Goal: Transaction & Acquisition: Subscribe to service/newsletter

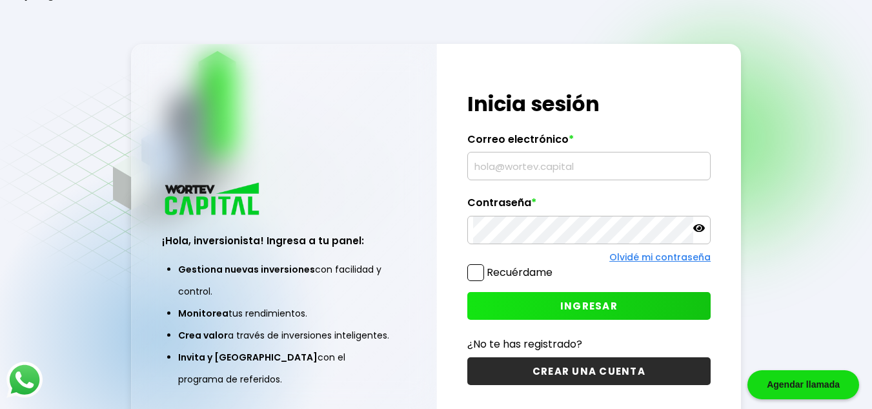
type input "[EMAIL_ADDRESS][DOMAIN_NAME]"
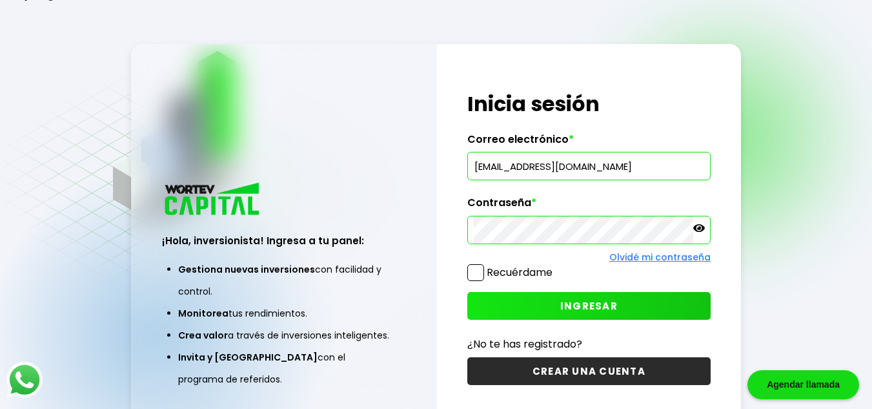
click at [535, 277] on label "Recuérdame" at bounding box center [520, 272] width 66 height 15
click at [555, 266] on input "Recuérdame" at bounding box center [555, 266] width 0 height 0
click at [561, 305] on span "INGRESAR" at bounding box center [588, 306] width 57 height 14
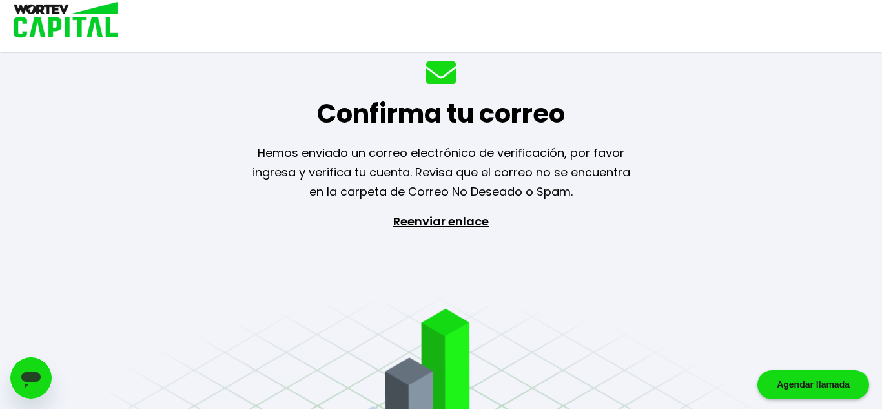
click at [469, 224] on p "Reenviar enlace" at bounding box center [441, 280] width 119 height 136
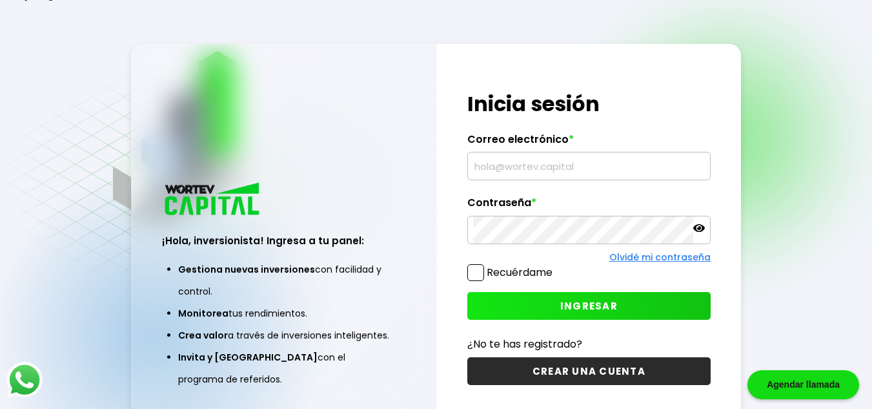
type input "[EMAIL_ADDRESS][DOMAIN_NAME]"
click at [702, 226] on icon at bounding box center [699, 228] width 12 height 8
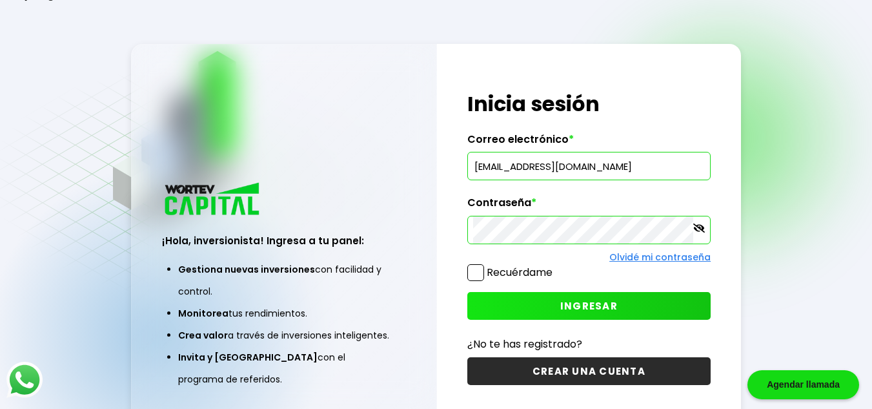
click at [702, 226] on icon at bounding box center [699, 227] width 12 height 9
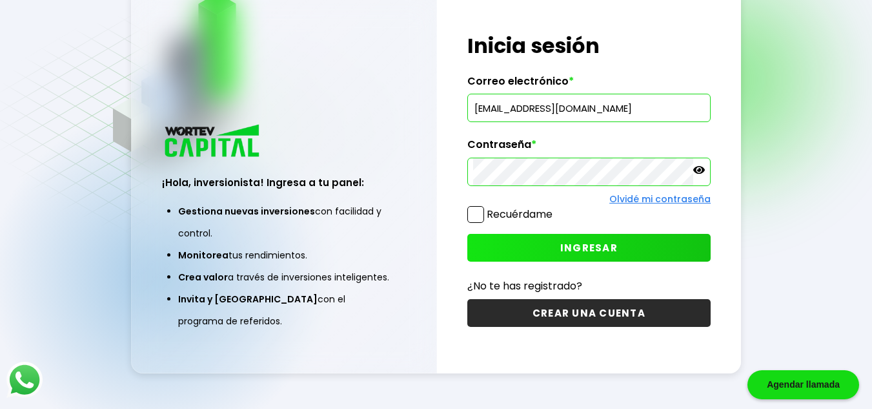
scroll to position [65, 0]
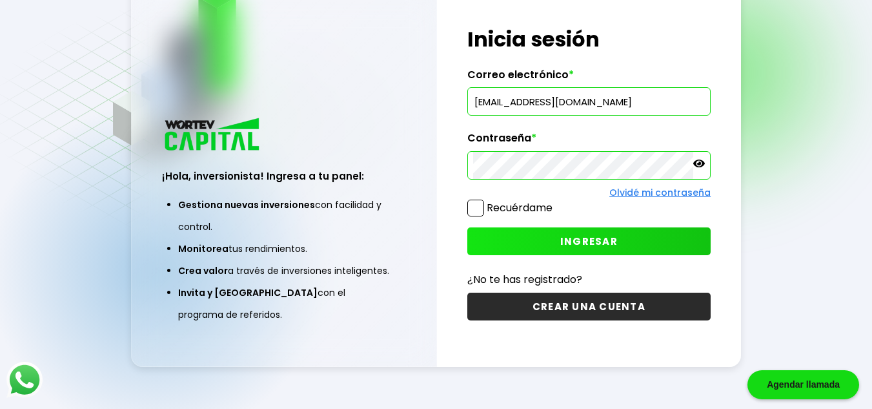
click at [642, 242] on button "INGRESAR" at bounding box center [588, 241] width 243 height 28
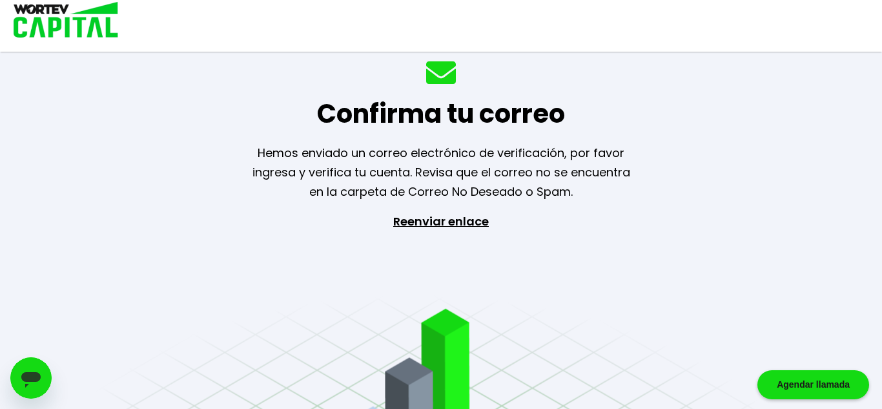
click at [32, 372] on icon "Abrir ventana de mensajería" at bounding box center [30, 379] width 19 height 15
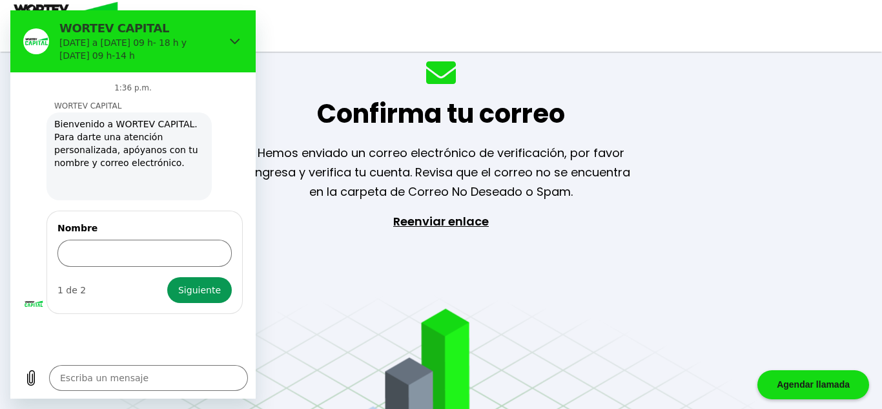
click at [409, 223] on p "Reenviar enlace" at bounding box center [441, 280] width 119 height 136
click at [441, 78] on img at bounding box center [441, 72] width 30 height 23
click at [441, 110] on h1 "Confirma tu correo" at bounding box center [441, 113] width 248 height 39
type textarea "x"
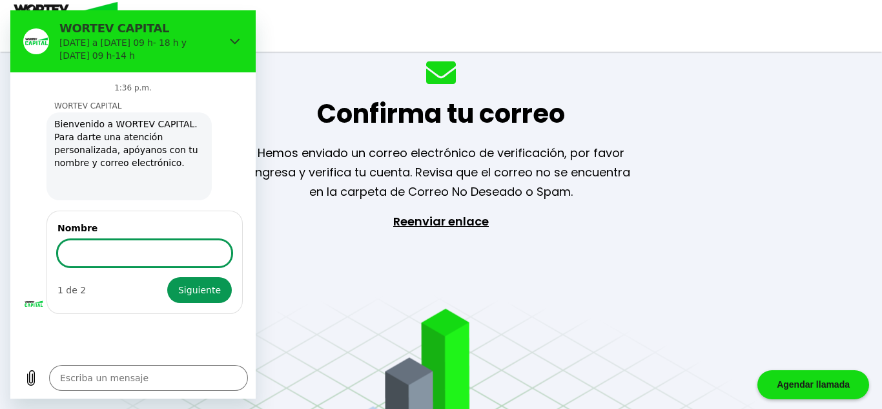
click at [90, 252] on input "Nombre" at bounding box center [144, 253] width 174 height 27
type input "g"
type input "Genaro"
click at [167, 277] on button "Siguiente" at bounding box center [199, 290] width 65 height 26
type textarea "x"
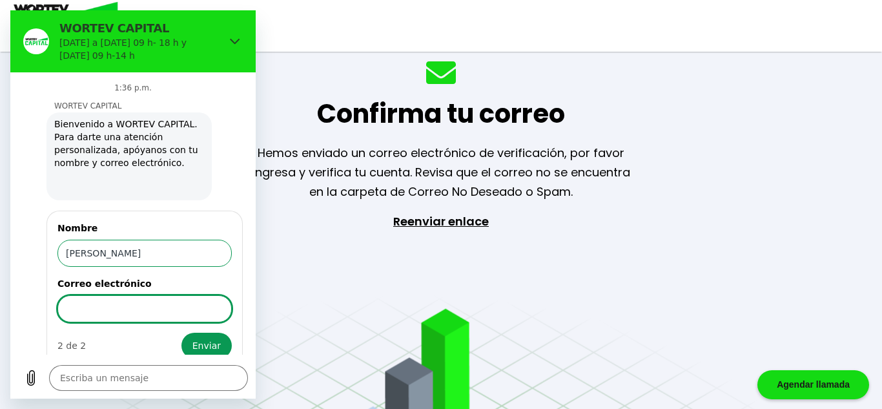
scroll to position [15, 0]
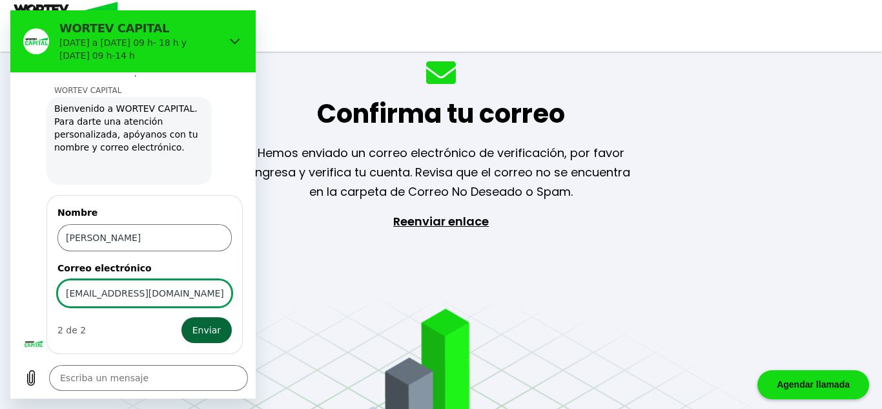
type input "genaroteles@gmail.com"
click at [201, 332] on span "Enviar" at bounding box center [206, 329] width 28 height 15
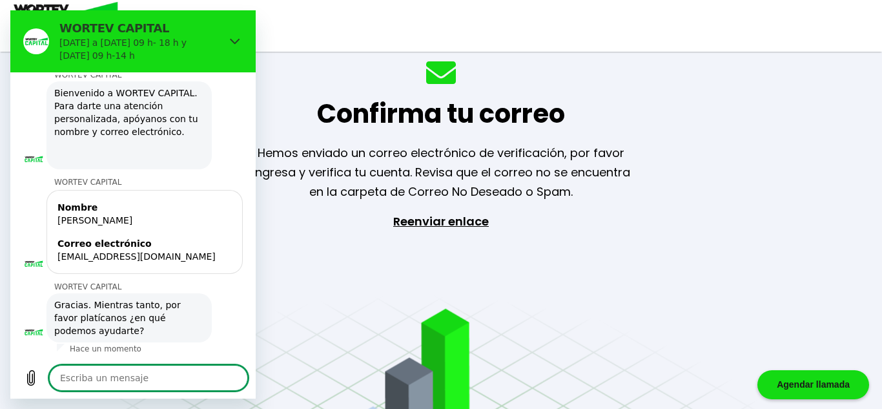
scroll to position [34, 0]
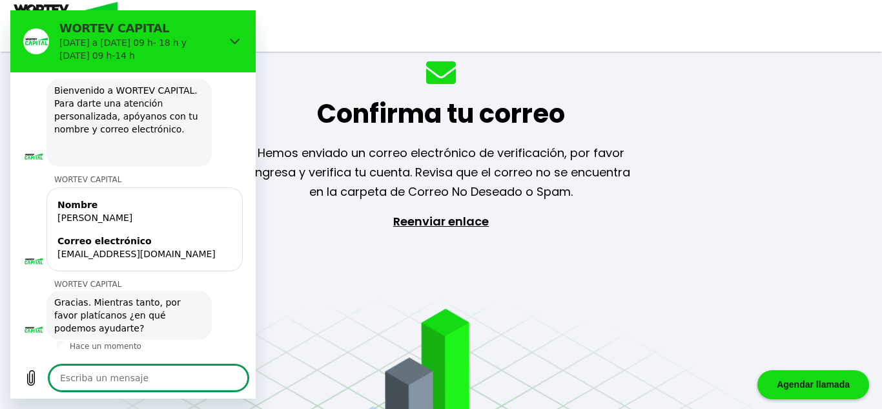
type textarea "x"
click at [128, 387] on textarea at bounding box center [148, 378] width 199 height 26
type textarea "b"
type textarea "x"
type textarea "bu"
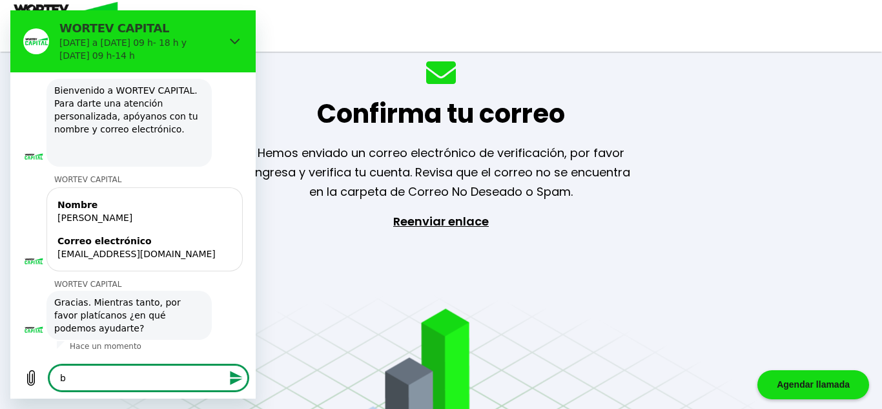
type textarea "x"
type textarea "bue"
type textarea "x"
type textarea "buen"
type textarea "x"
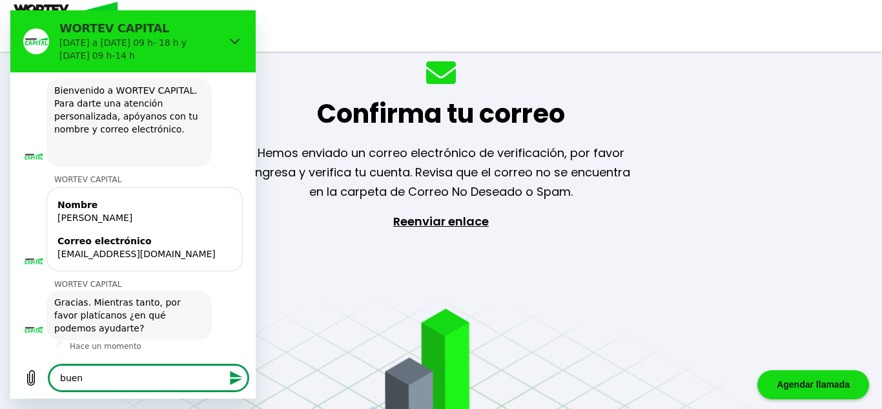
type textarea "buena"
type textarea "x"
type textarea "buenas"
type textarea "x"
type textarea "buenas"
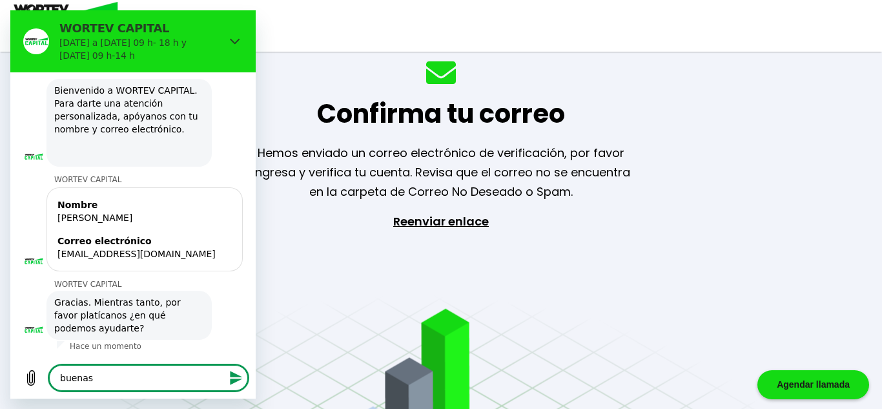
type textarea "x"
type textarea "buenas t"
type textarea "x"
type textarea "buenas ta"
type textarea "x"
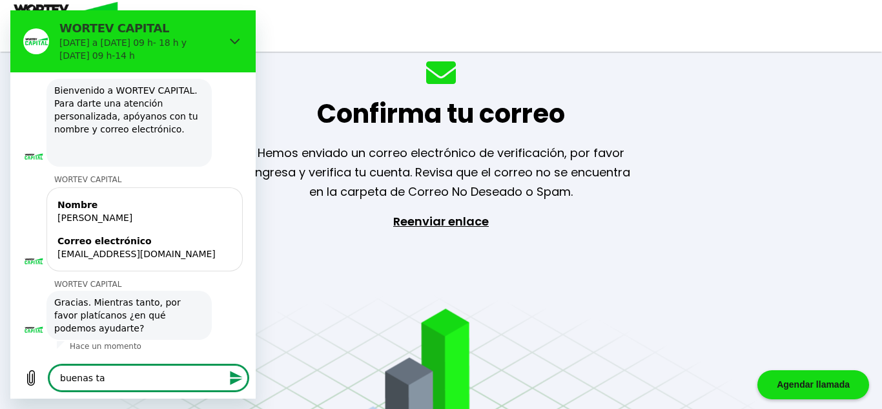
type textarea "buenas tar"
type textarea "x"
type textarea "buenas tard"
type textarea "x"
type textarea "buenas tarde"
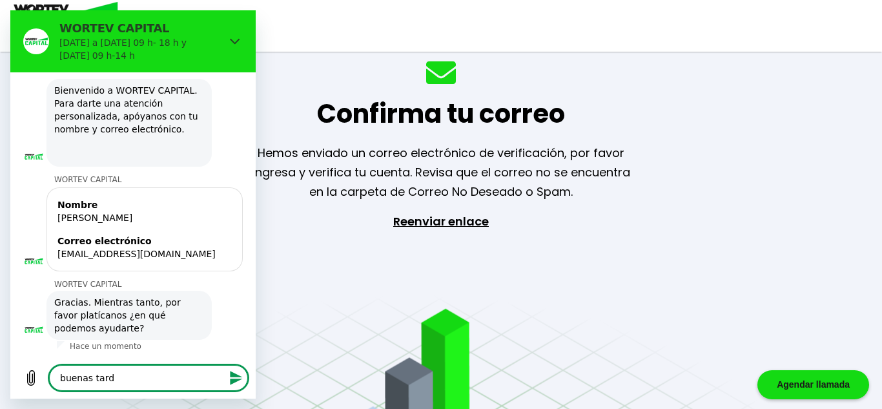
type textarea "x"
type textarea "buenas tardes"
type textarea "x"
type textarea "buenas tardes,"
type textarea "x"
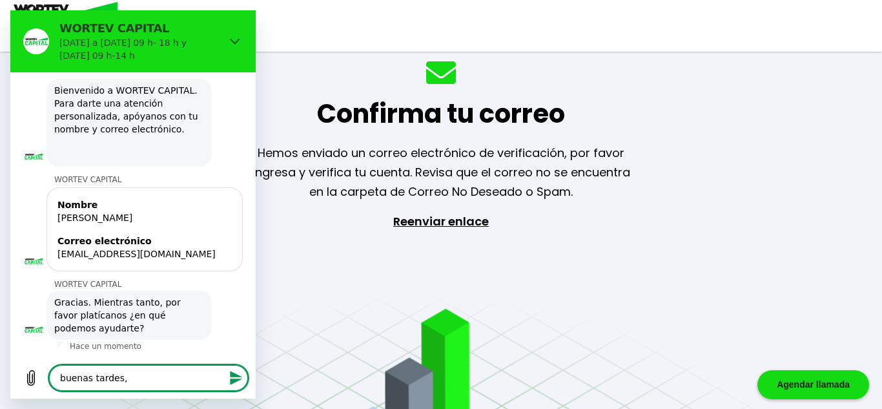
type textarea "buenas tardes,"
type textarea "x"
type textarea "buenas tardes, e"
type textarea "x"
type textarea "buenas tardes, es"
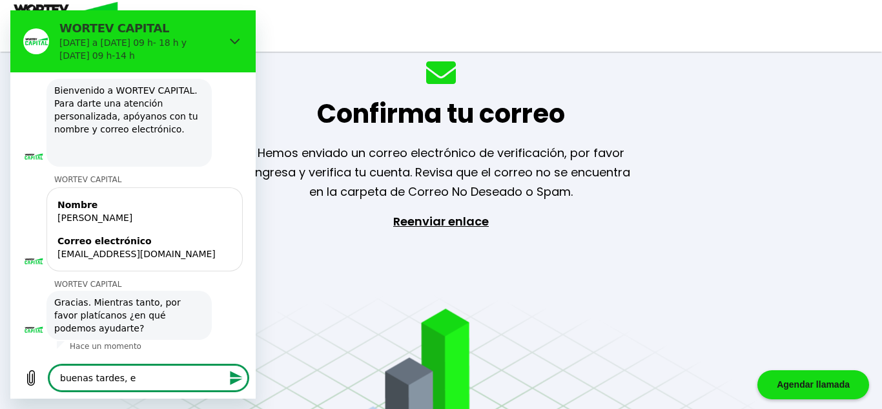
type textarea "x"
type textarea "buenas tardes, es"
type textarea "x"
type textarea "buenas tardes, es q"
type textarea "x"
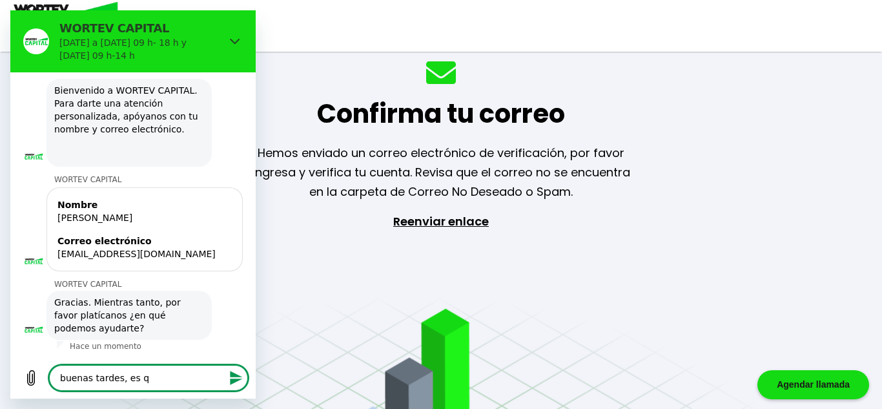
type textarea "buenas tardes, es qu"
type textarea "x"
type textarea "buenas tardes, es que"
type textarea "x"
type textarea "buenas tardes, es que"
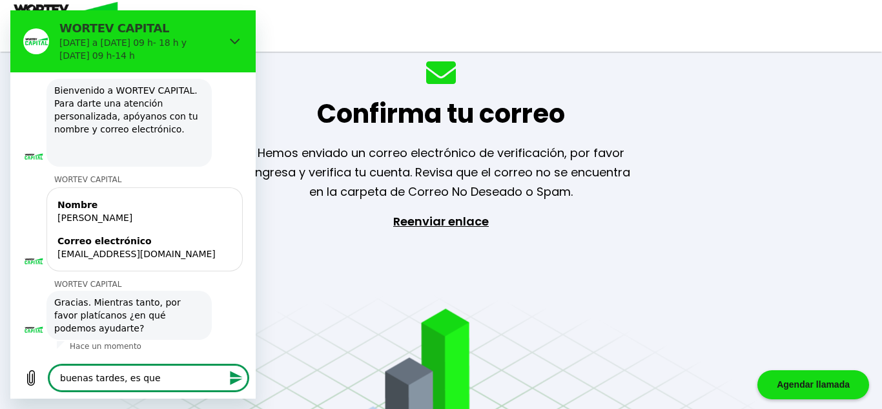
type textarea "x"
type textarea "buenas tardes, es que n"
type textarea "x"
type textarea "buenas tardes, es que np"
type textarea "x"
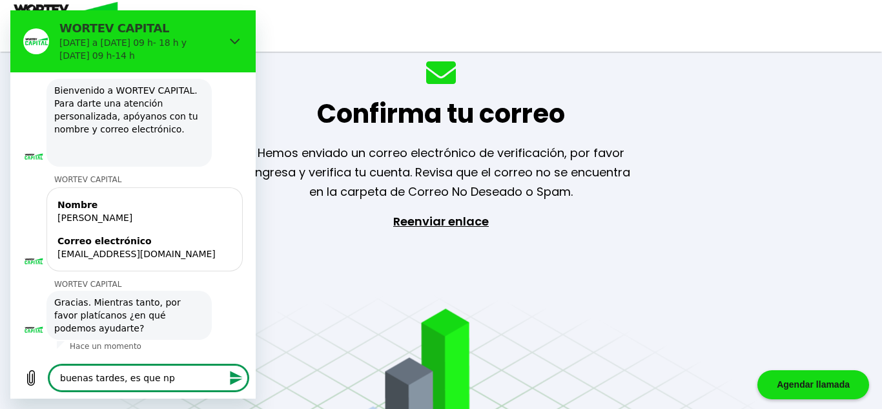
type textarea "buenas tardes, es que npo"
type textarea "x"
type textarea "buenas tardes, es que np"
type textarea "x"
type textarea "buenas tardes, es que n"
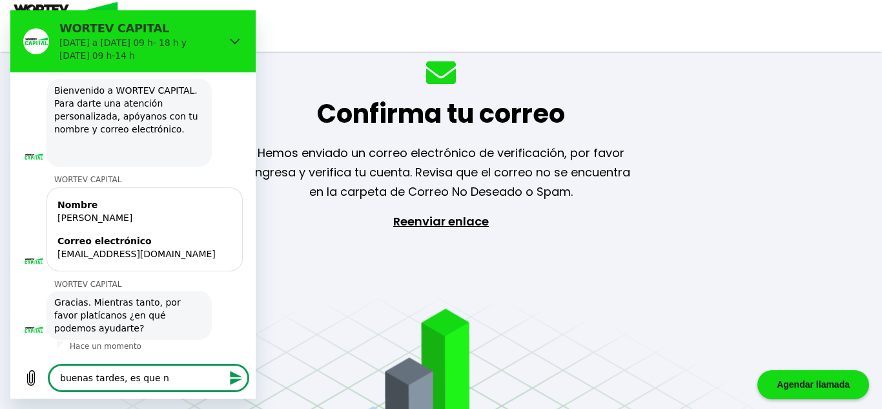
type textarea "x"
type textarea "buenas tardes, es que no"
type textarea "x"
type textarea "buenas tardes, es que no"
type textarea "x"
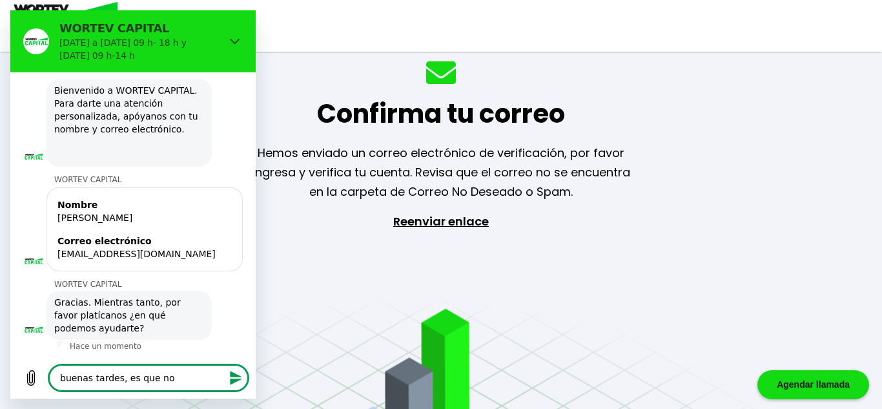
type textarea "buenas tardes, es que no h"
type textarea "x"
type textarea "buenas tardes, es que no he"
type textarea "x"
type textarea "buenas tardes, es que no he"
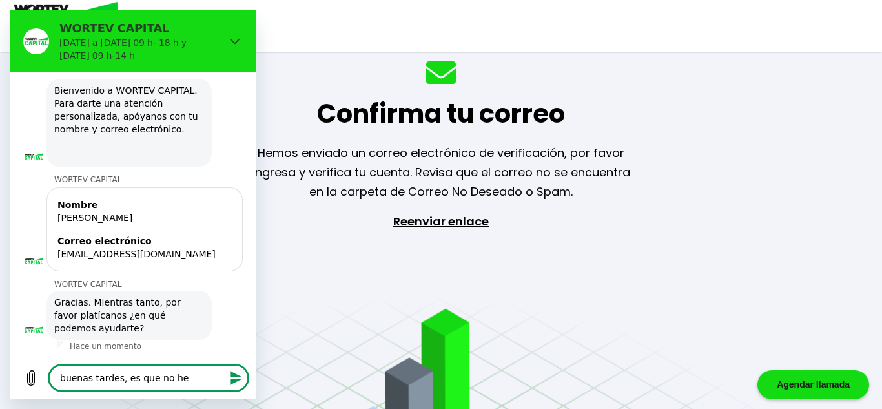
type textarea "x"
type textarea "buenas tardes, es que no he r"
type textarea "x"
type textarea "buenas tardes, es que no he re"
type textarea "x"
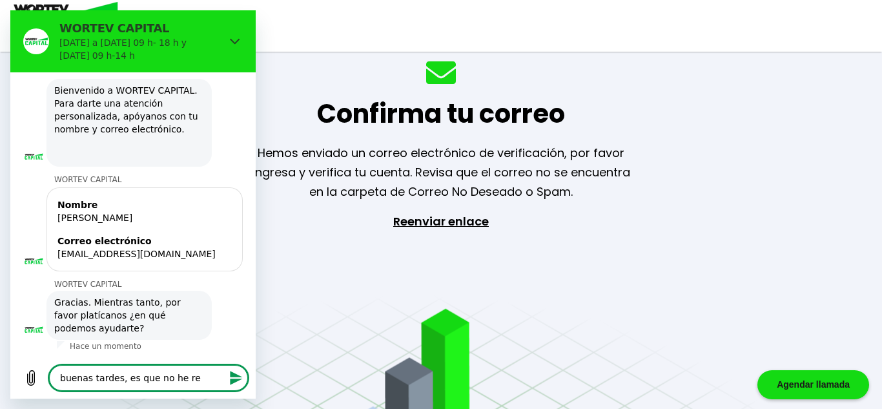
type textarea "buenas tardes, es que no he rec"
type textarea "x"
type textarea "buenas tardes, es que no he reci"
type textarea "x"
type textarea "buenas tardes, es que no he recic"
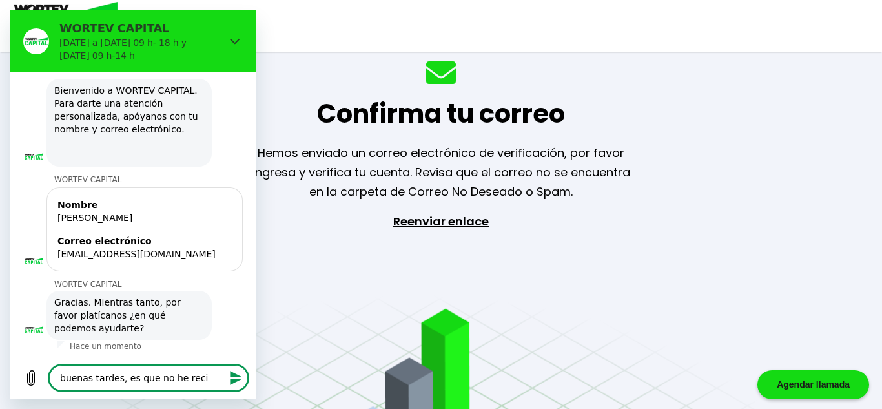
type textarea "x"
type textarea "buenas tardes, es que no he recicb"
type textarea "x"
type textarea "buenas tardes, es que no he recicbi"
type textarea "x"
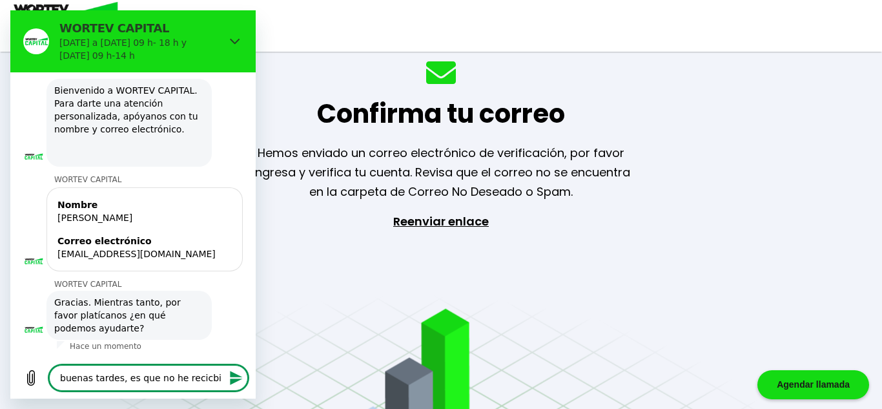
type textarea "buenas tardes, es que no he recicbid"
type textarea "x"
type textarea "buenas tardes, es que no he recicbido"
type textarea "x"
type textarea "buenas tardes, es que no he recicbido"
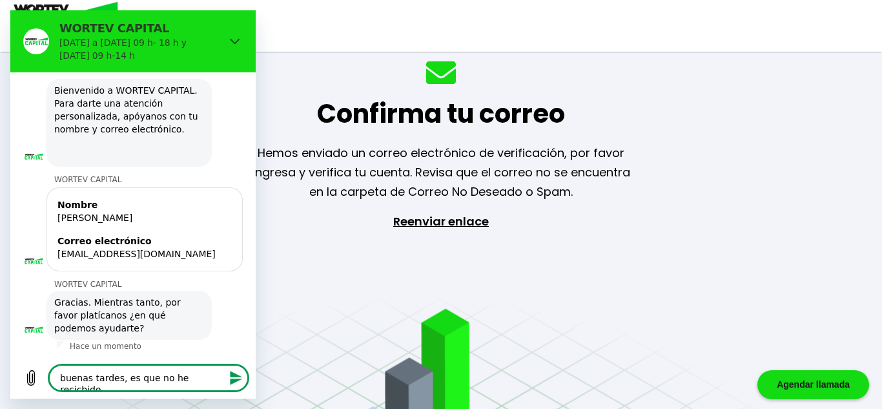
type textarea "x"
type textarea "buenas tardes, es que no he recicbido n"
type textarea "x"
type textarea "buenas tardes, es que no he recicbido nu"
type textarea "x"
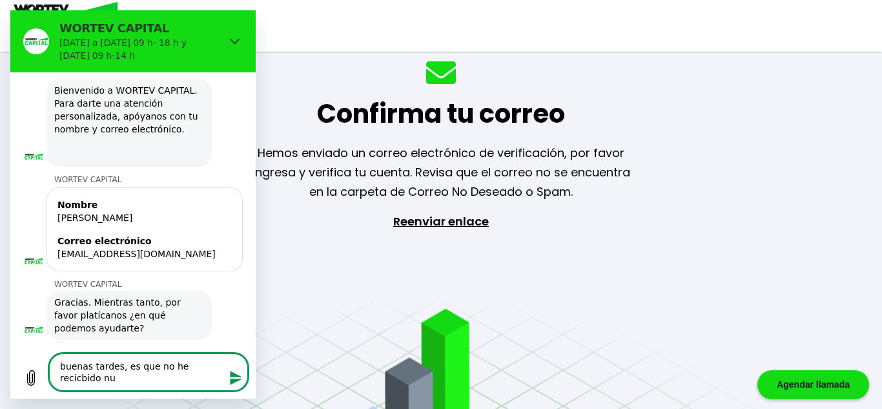
type textarea "buenas tardes, es que no he recicbido nun"
type textarea "x"
type textarea "buenas tardes, es que no he recicbido nung"
type textarea "x"
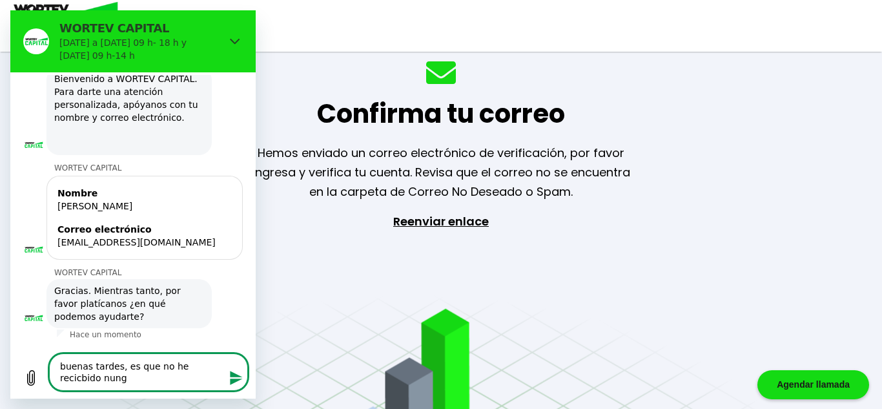
type textarea "buenas tardes, es que no he recicbido nungu"
type textarea "x"
type textarea "buenas tardes, es que no he recicbido nungun"
type textarea "x"
type textarea "buenas tardes, es que no he recicbido nungun"
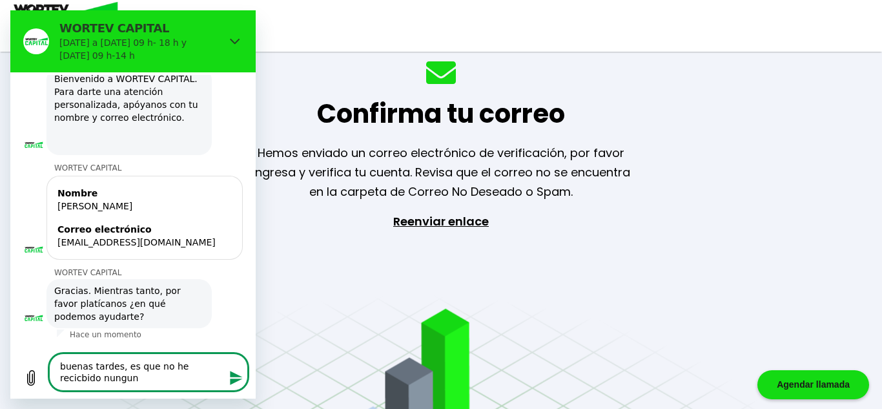
type textarea "x"
type textarea "buenas tardes, es que no he recicbido nungun c"
type textarea "x"
type textarea "buenas tardes, es que no he recicbido nungun co"
type textarea "x"
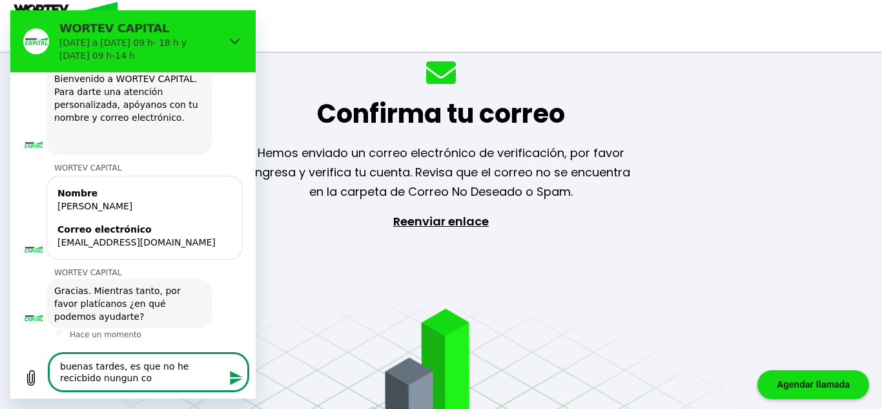
type textarea "buenas tardes, es que no he recicbido nungun cor"
type textarea "x"
type textarea "buenas tardes, es que no he recicbido nungun corr"
type textarea "x"
type textarea "buenas tardes, es que no he recicbido nungun corre"
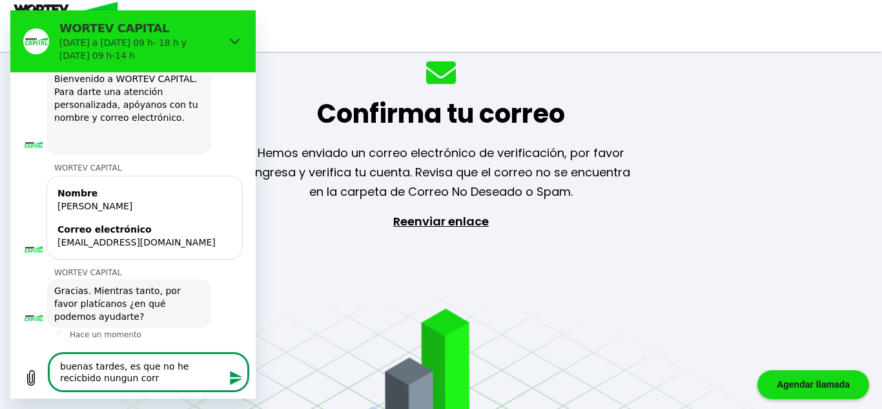
type textarea "x"
type textarea "buenas tardes, es que no he recicbido nungun correo"
type textarea "x"
type textarea "buenas tardes, es que no he recicbido nungun correo"
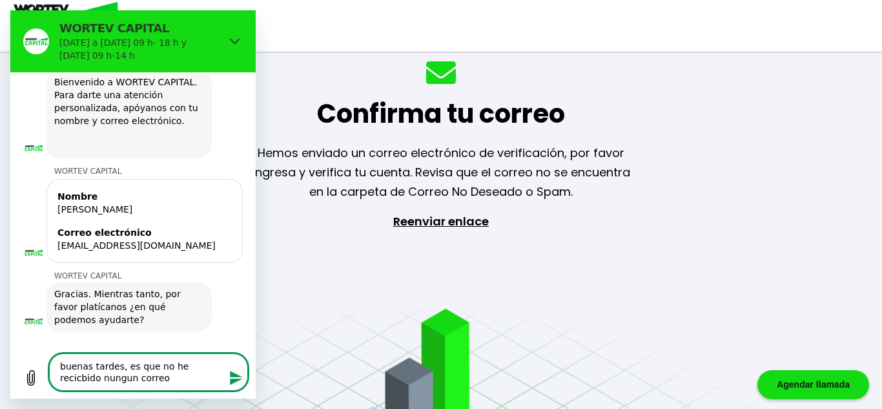
type textarea "x"
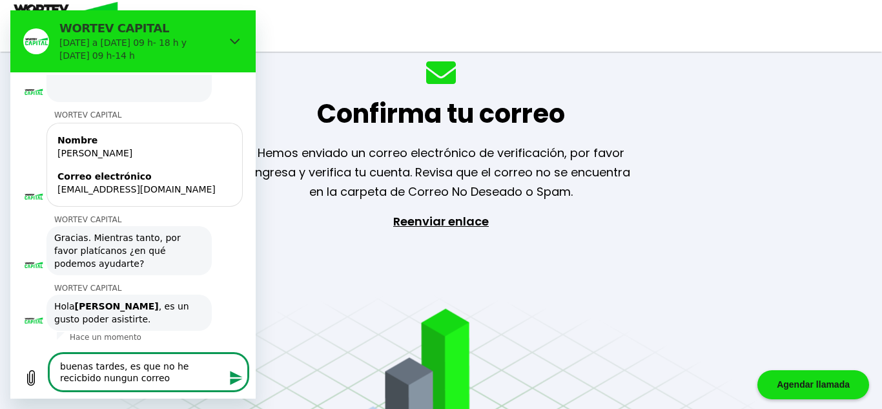
type textarea "buenas tardes, es que no he recicbido nungun correo p"
type textarea "x"
type textarea "buenas tardes, es que no he recicbido nungun correo pa"
type textarea "x"
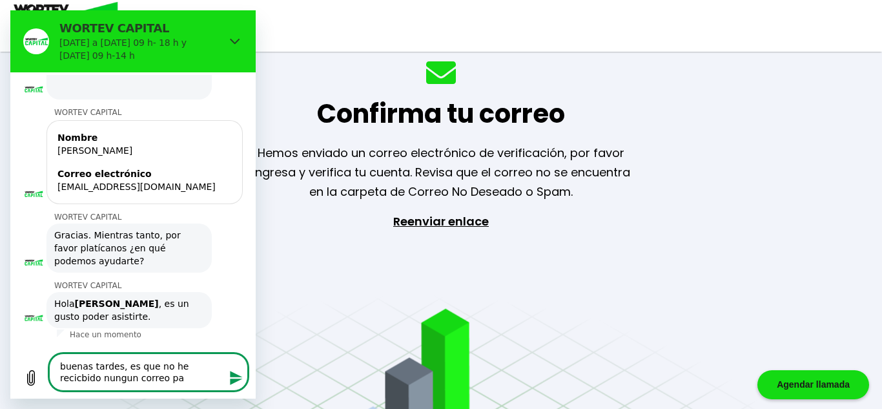
type textarea "buenas tardes, es que no he recicbido nungun correo par"
type textarea "x"
type textarea "buenas tardes, es que no he recicbido nungun correo para"
type textarea "x"
type textarea "buenas tardes, es que no he recicbido nungun correo para"
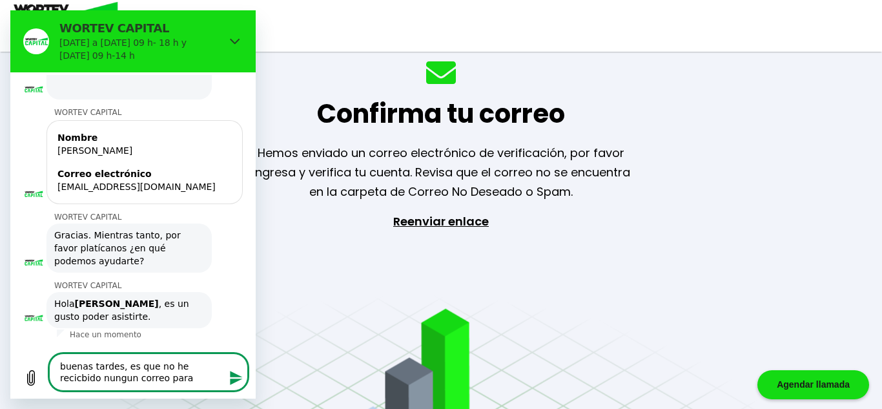
type textarea "x"
type textarea "buenas tardes, es que no he recicbido nungun correo para v"
type textarea "x"
type textarea "buenas tardes, es que no he recicbido nungun correo para ve"
type textarea "x"
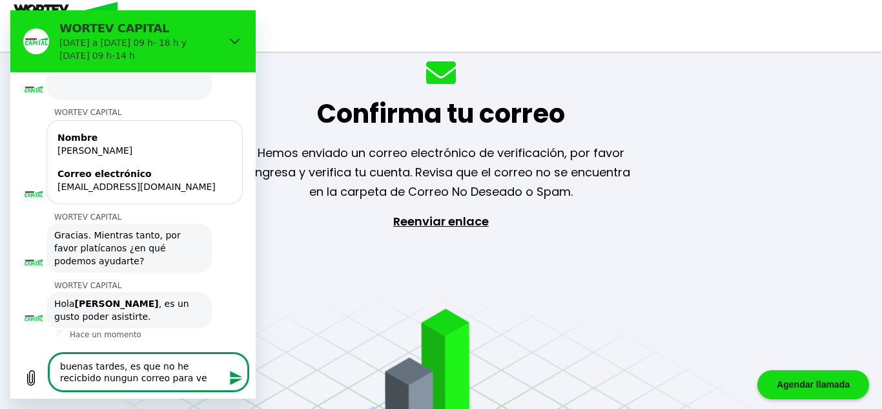
type textarea "buenas tardes, es que no he recicbido nungun correo para ver"
type textarea "x"
type textarea "buenas tardes, es que no he recicbido nungun correo para veri"
type textarea "x"
type textarea "buenas tardes, es que no he recicbido nungun correo para verii"
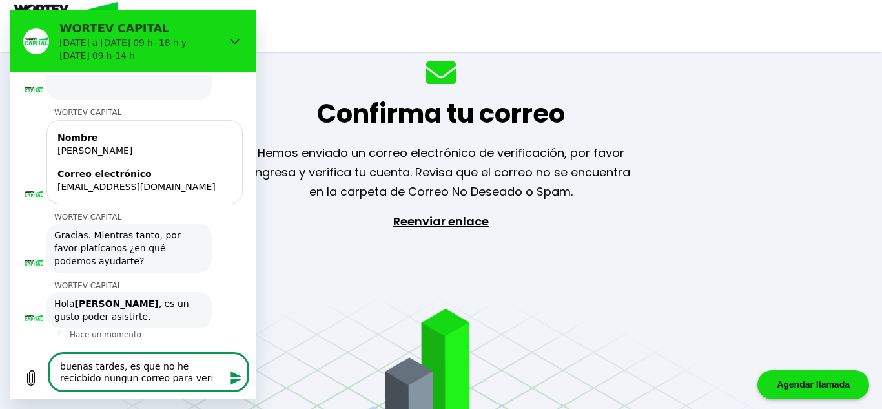
type textarea "x"
type textarea "buenas tardes, es que no he recicbido nungun correo para veri"
type textarea "x"
type textarea "buenas tardes, es que no he recicbido nungun correo para verif"
type textarea "x"
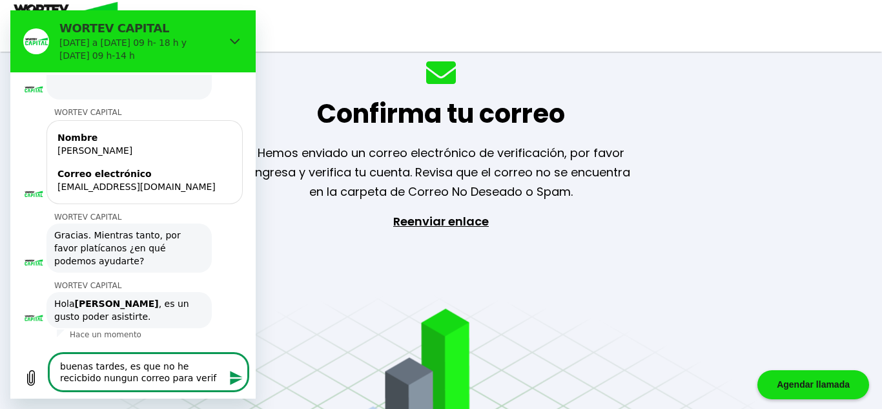
type textarea "buenas tardes, es que no he recicbido nungun correo para verifi"
type textarea "x"
type textarea "buenas tardes, es que no he recicbido nungun correo para verific"
type textarea "x"
type textarea "buenas tardes, es que no he recicbido nungun correo para verifica"
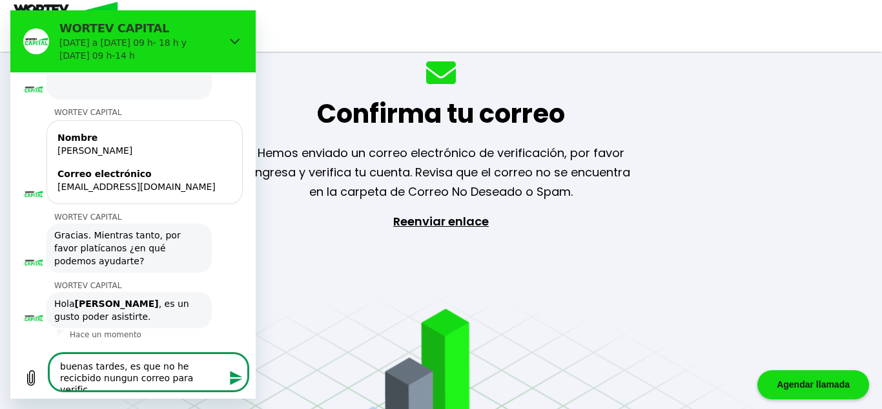
type textarea "x"
type textarea "buenas tardes, es que no he recicbido nungun correo para verificar"
type textarea "x"
type textarea "buenas tardes, es que no he recicbido nungun correo para verificar"
type textarea "x"
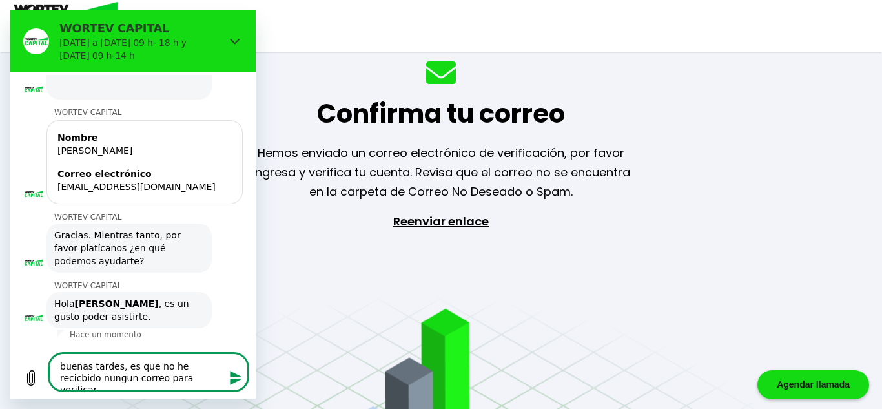
type textarea "buenas tardes, es que no he recicbido nungun correo para verificar m"
type textarea "x"
type textarea "buenas tardes, es que no he recicbido nungun correo para verificar mi"
type textarea "x"
type textarea "buenas tardes, es que no he recicbido nungun correo para verificar mi"
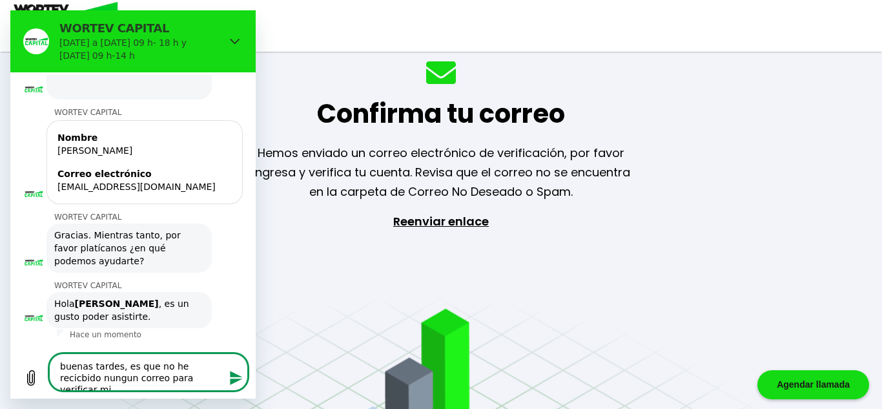
type textarea "x"
type textarea "buenas tardes, es que no he recicbido nungun correo para verificar mi c"
type textarea "x"
type textarea "buenas tardes, es que no he recicbido nungun correo para verificar mi cu"
type textarea "x"
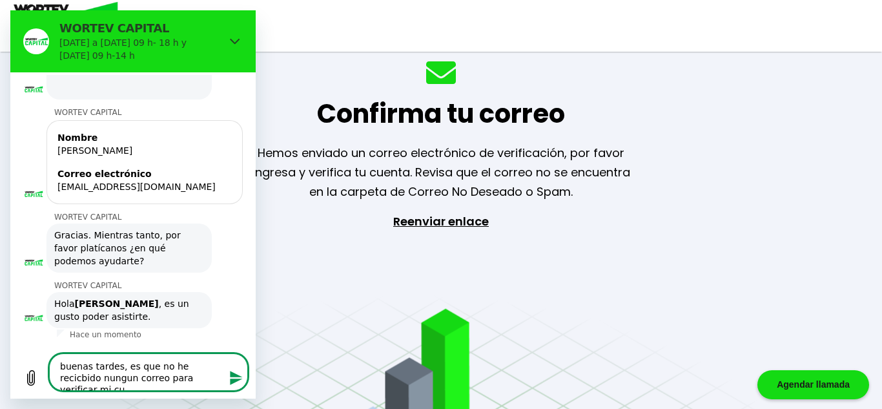
type textarea "buenas tardes, es que no he recicbido nungun correo para verificar mi cue"
type textarea "x"
type textarea "buenas tardes, es que no he recicbido nungun correo para verificar mi cuen"
type textarea "x"
type textarea "buenas tardes, es que no he recicbido nungun correo para verificar mi cuent"
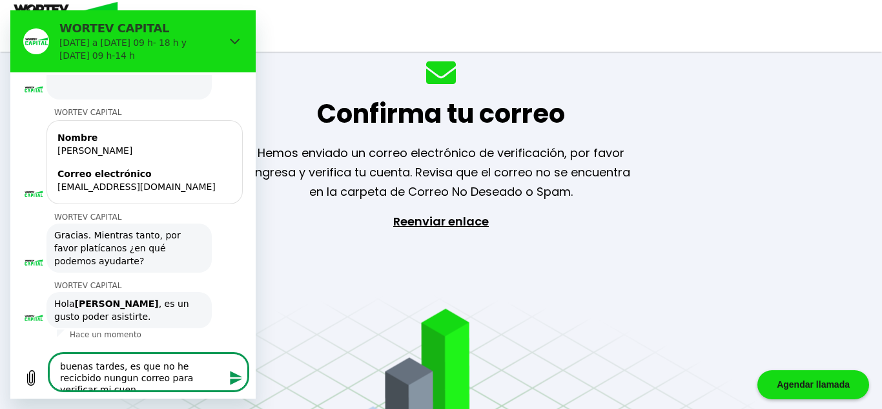
type textarea "x"
type textarea "buenas tardes, es que no he recicbido nungun correo para verificar mi cuenta"
type textarea "x"
type textarea "buenas tardes, es que no he recicbido nungun correo para verificar mi cuenta"
type textarea "x"
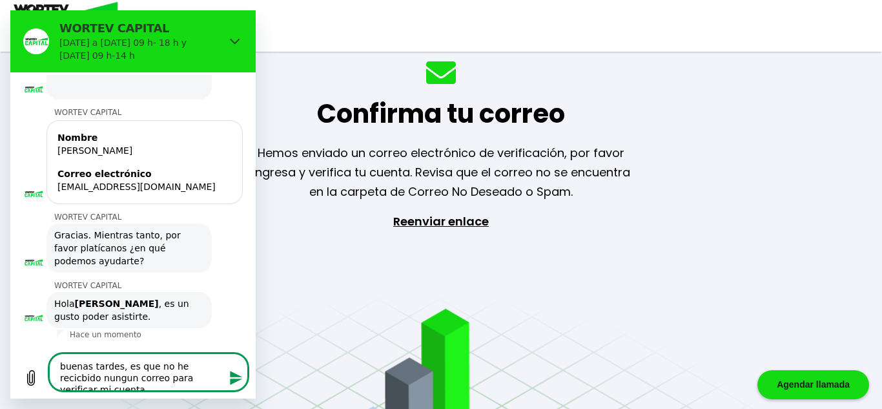
type textarea "buenas tardes, es que no he recicbido nungun correo para verificar mi cuenta c"
type textarea "x"
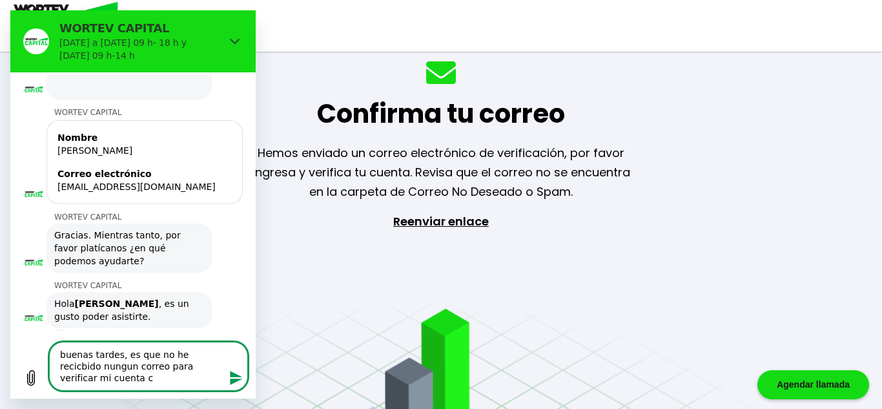
type textarea "buenas tardes, es que no he recicbido nungun correo para verificar mi cuenta co"
type textarea "x"
type textarea "buenas tardes, es que no he recicbido nungun correo para verificar mi cuenta con"
type textarea "x"
type textarea "buenas tardes, es que no he recicbido nungun correo para verificar mi cuenta con"
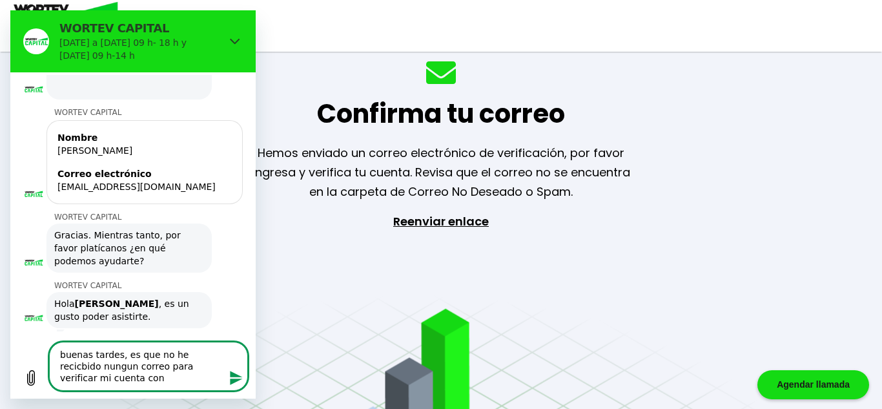
type textarea "x"
type textarea "buenas tardes, es que no he recicbido nungun correo para verificar mi cuenta co…"
type textarea "x"
type textarea "buenas tardes, es que no he recicbido nungun correo para verificar mi cuenta co…"
type textarea "x"
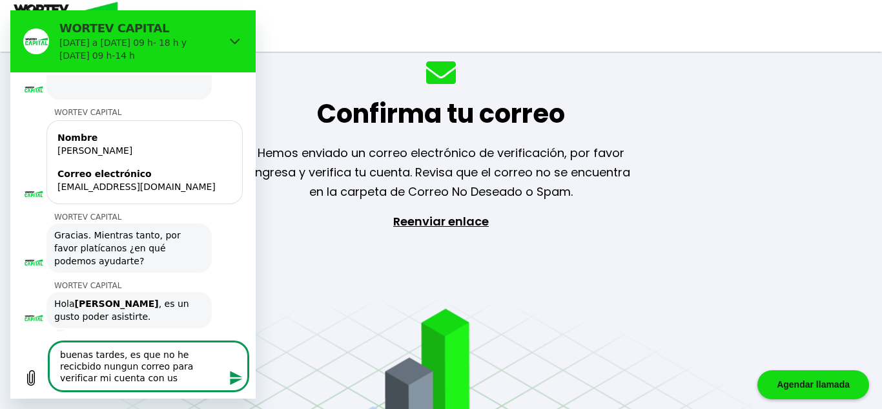
type textarea "buenas tardes, es que no he recicbido nungun correo para verificar mi cuenta co…"
type textarea "x"
type textarea "buenas tardes, es que no he recicbido nungun correo para verificar mi cuenta co…"
type textarea "x"
type textarea "buenas tardes, es que no he recicbido nungun correo para verificar mi cuenta co…"
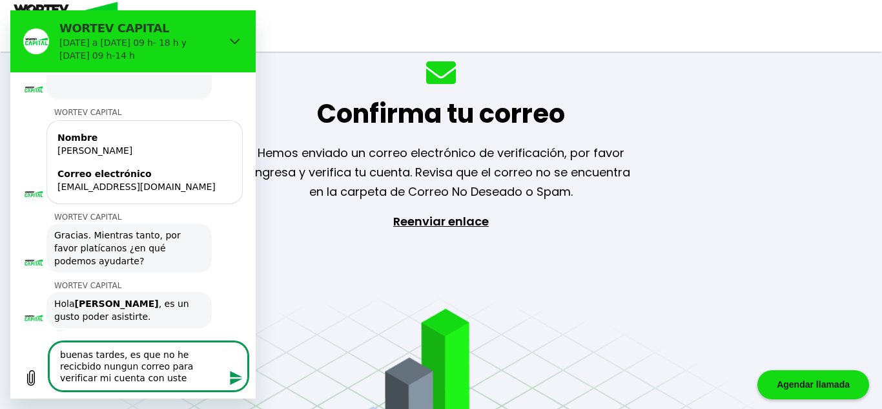
type textarea "x"
type textarea "buenas tardes, es que no he recicbido nungun correo para verificar mi cuenta co…"
type textarea "x"
type textarea "buenas tardes, es que no he recicbido nungun correo para verificar mi cuenta co…"
type textarea "x"
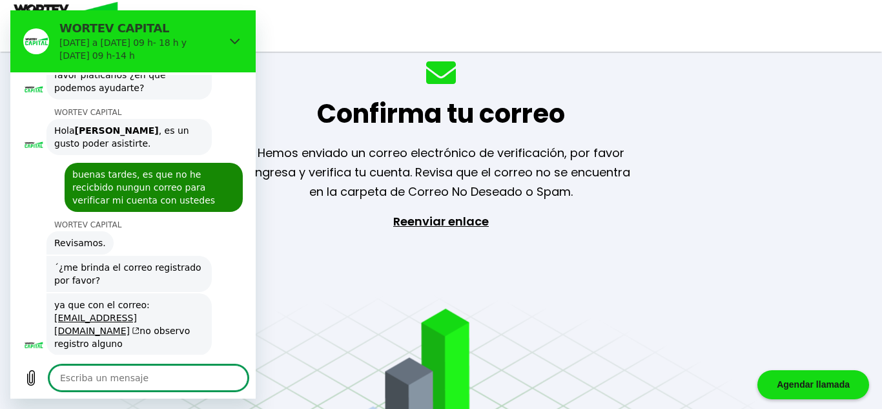
scroll to position [276, 0]
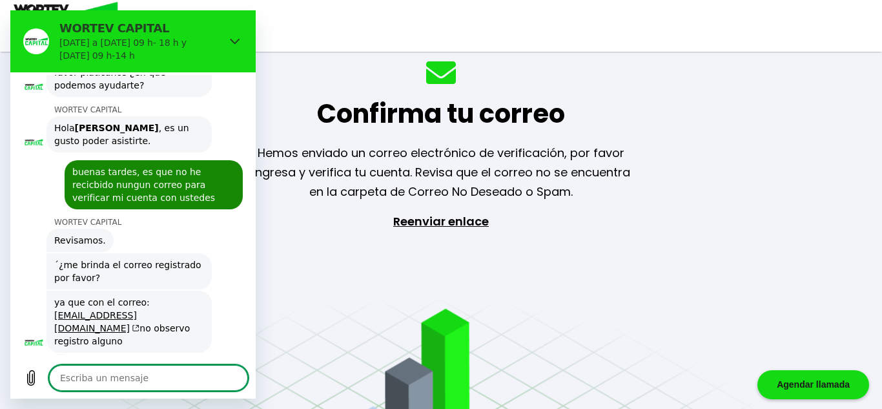
type textarea "x"
click at [136, 378] on textarea at bounding box center [148, 378] width 199 height 26
type textarea "c"
type textarea "x"
type textarea "co"
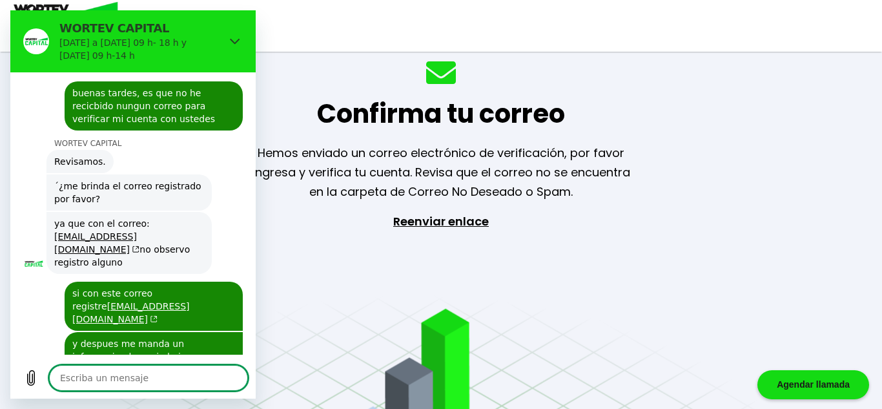
scroll to position [358, 0]
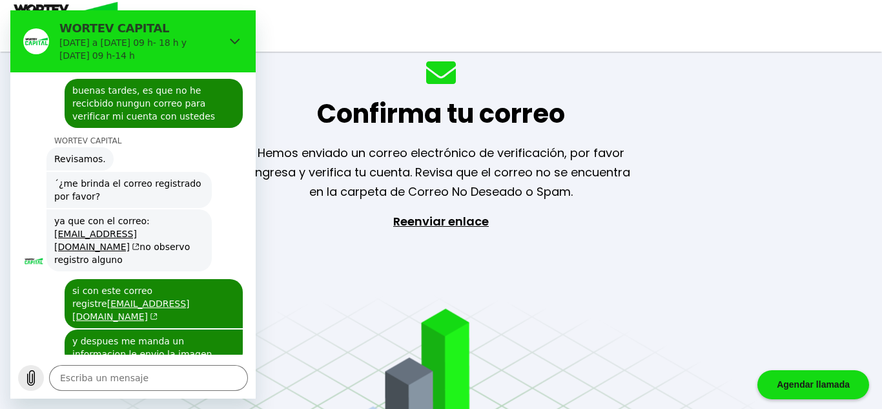
click at [28, 376] on icon "Cargar archivo" at bounding box center [30, 377] width 15 height 15
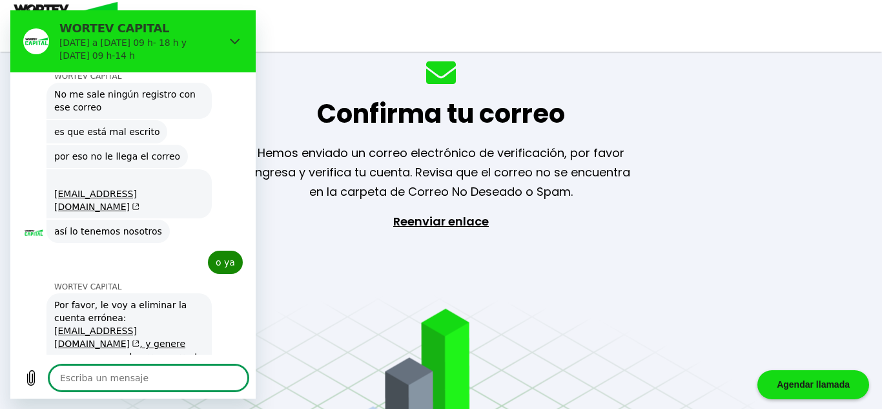
scroll to position [820, 0]
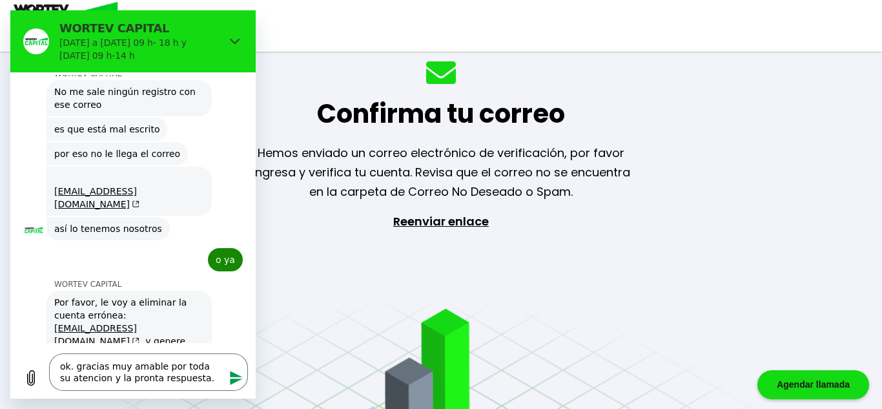
click at [230, 382] on icon "Enviar mensaje" at bounding box center [236, 378] width 12 height 14
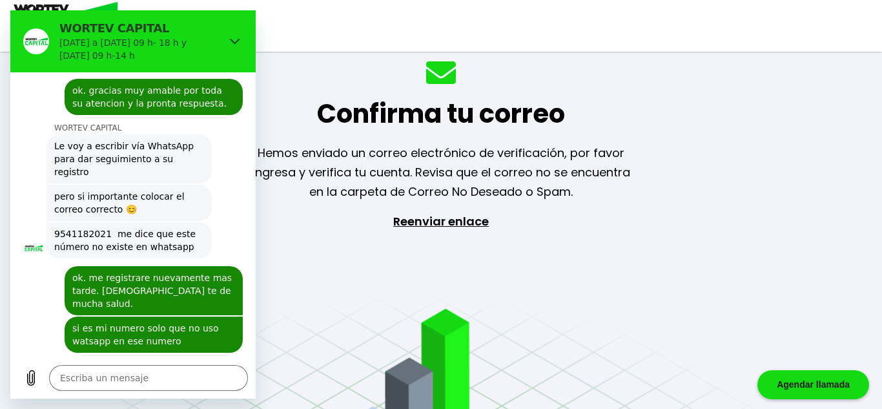
scroll to position [1144, 0]
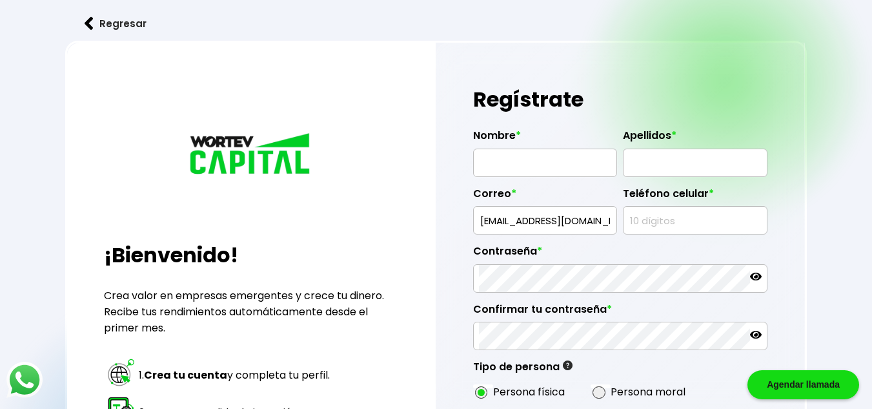
click at [541, 221] on input "[EMAIL_ADDRESS][DOMAIN_NAME]" at bounding box center [545, 220] width 132 height 27
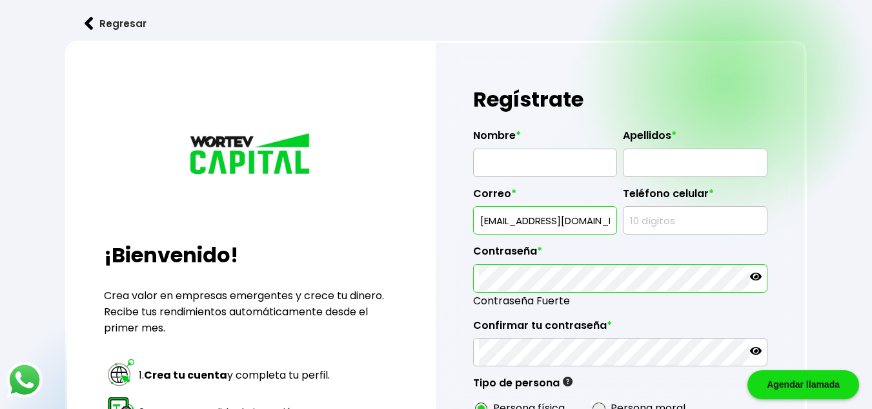
click at [560, 221] on input "[EMAIL_ADDRESS][DOMAIN_NAME]" at bounding box center [545, 220] width 132 height 27
click at [563, 220] on input "genaroteles@gmil.com" at bounding box center [545, 220] width 132 height 27
type input "genaroteles@gmail.com"
click at [554, 181] on div "Correo * genaroteles@gmail.com" at bounding box center [545, 206] width 144 height 58
click at [536, 168] on input "text" at bounding box center [545, 162] width 132 height 27
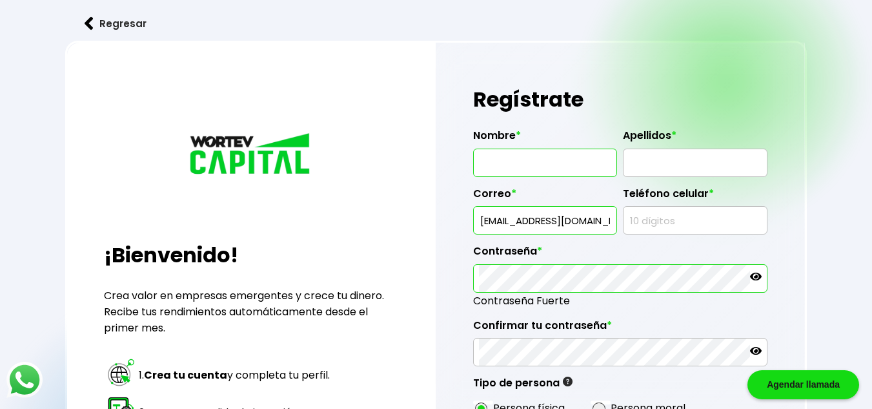
type input "GENARO"
click at [631, 162] on input "CAMACHO" at bounding box center [695, 162] width 132 height 27
type input "MENDOZA CAMACHO"
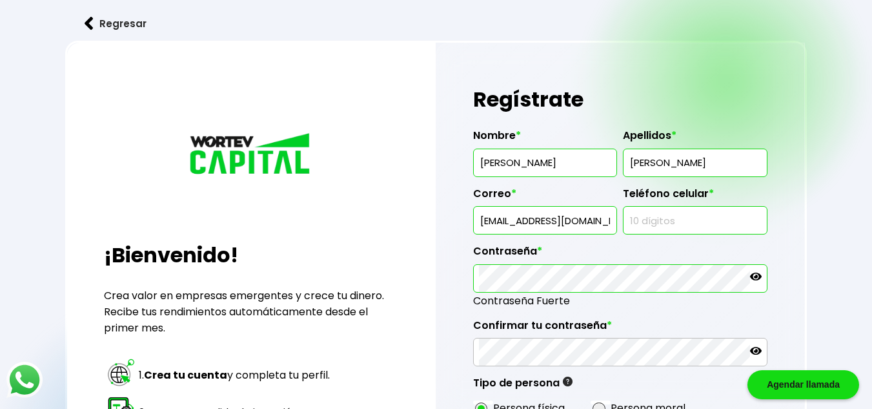
click at [648, 230] on input "text" at bounding box center [695, 220] width 132 height 27
type input "9541182021"
